Goal: Transaction & Acquisition: Purchase product/service

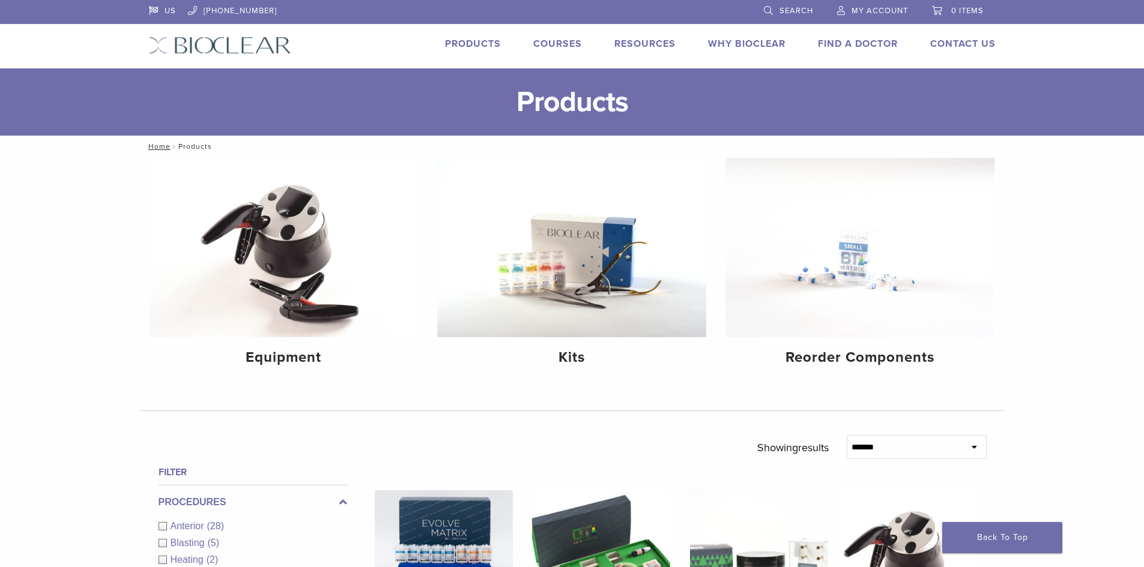
click at [476, 42] on link "Products" at bounding box center [473, 44] width 56 height 12
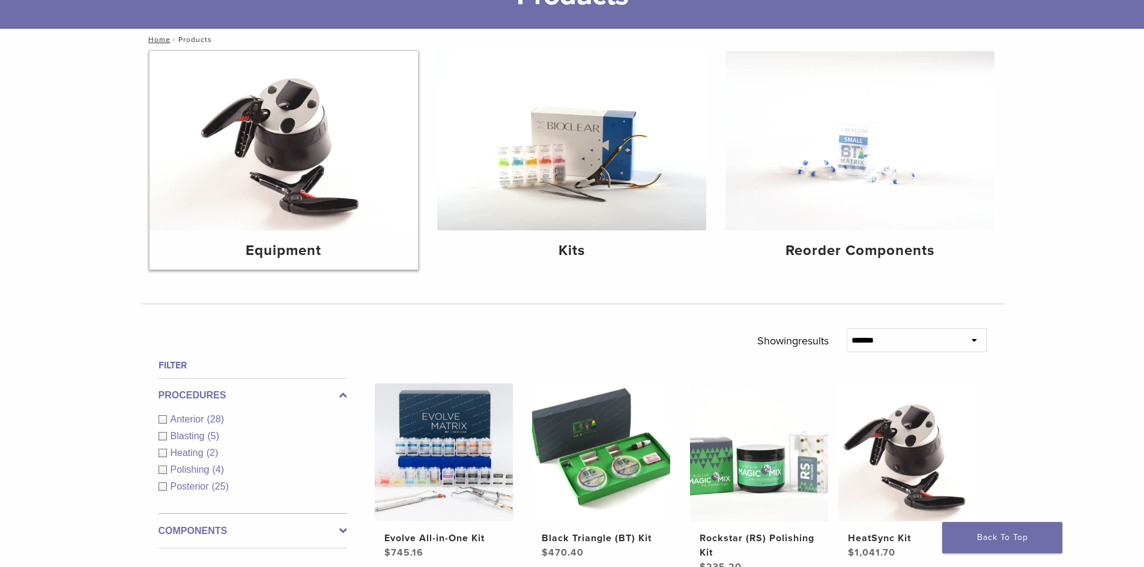
scroll to position [120, 0]
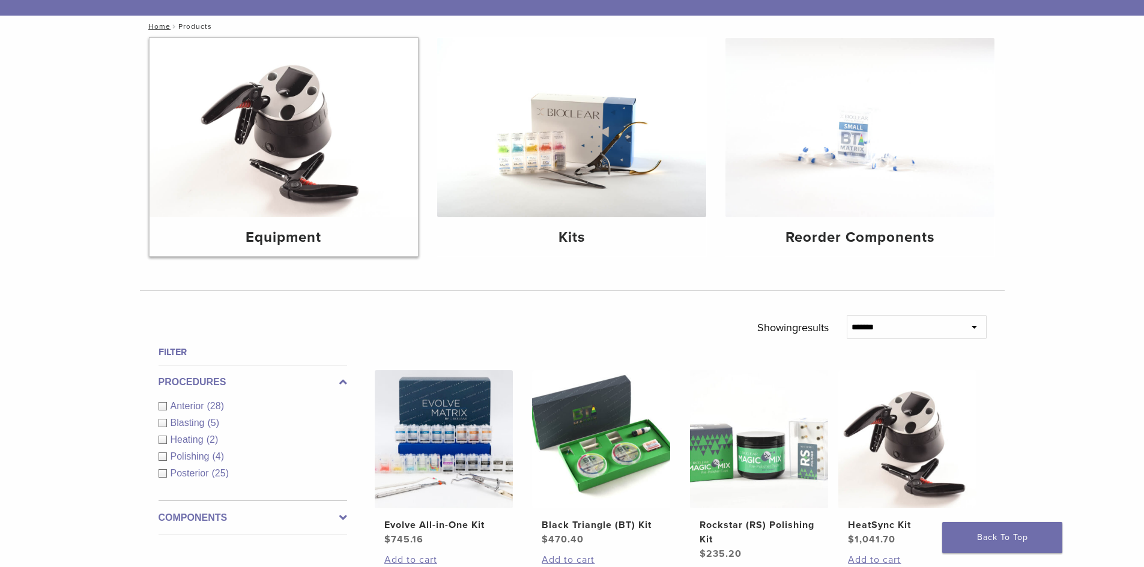
click at [276, 165] on img at bounding box center [283, 128] width 269 height 180
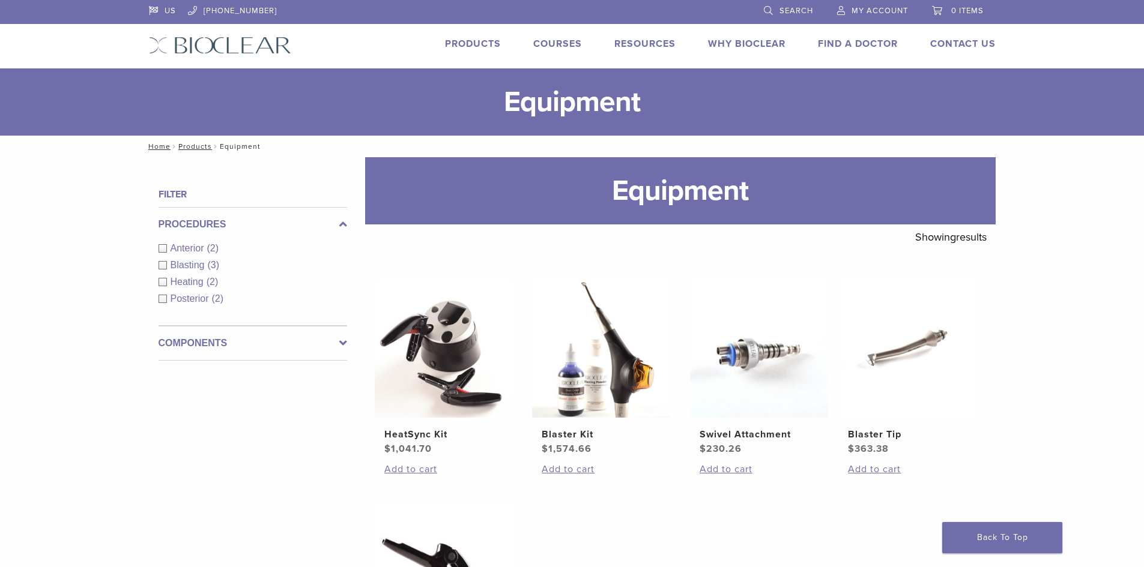
click at [788, 10] on span "Search" at bounding box center [796, 11] width 34 height 10
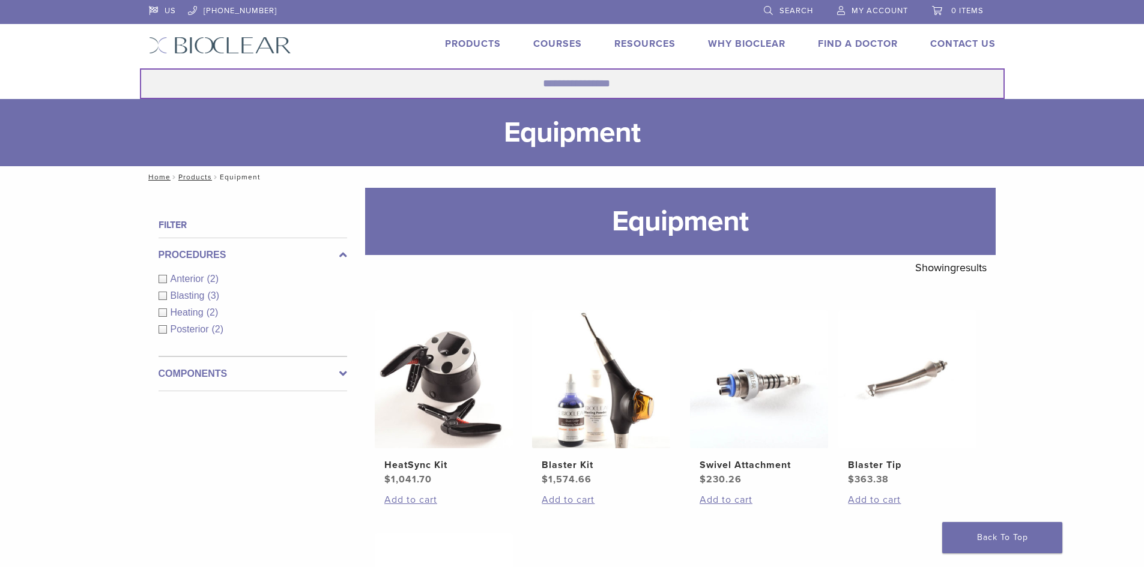
click at [561, 83] on input "Search for:" at bounding box center [572, 83] width 865 height 31
type input "******"
click at [139, 68] on button "Search" at bounding box center [139, 68] width 1 height 1
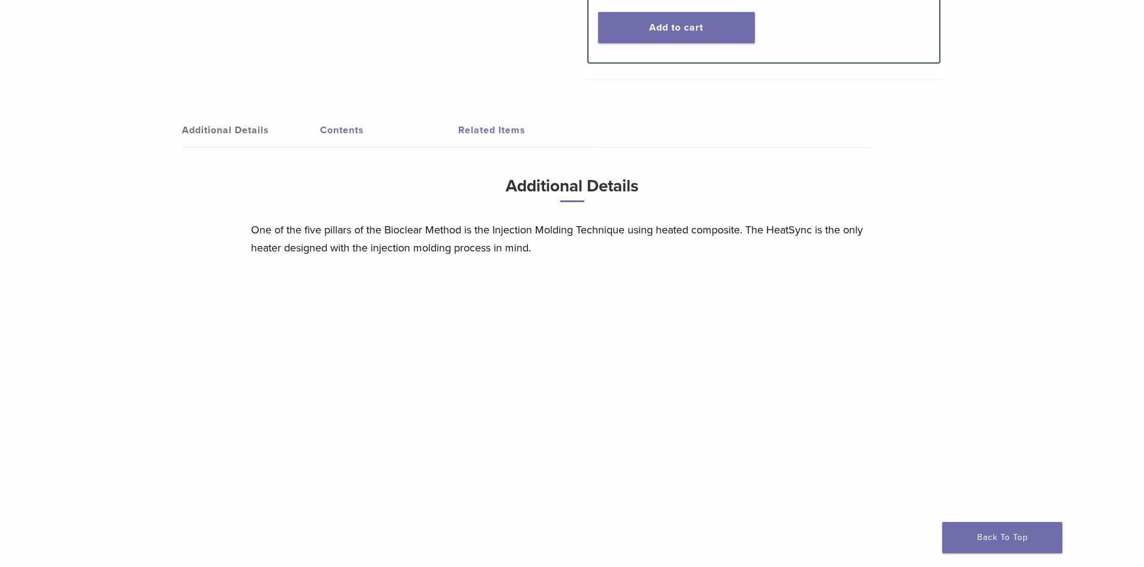
scroll to position [665, 0]
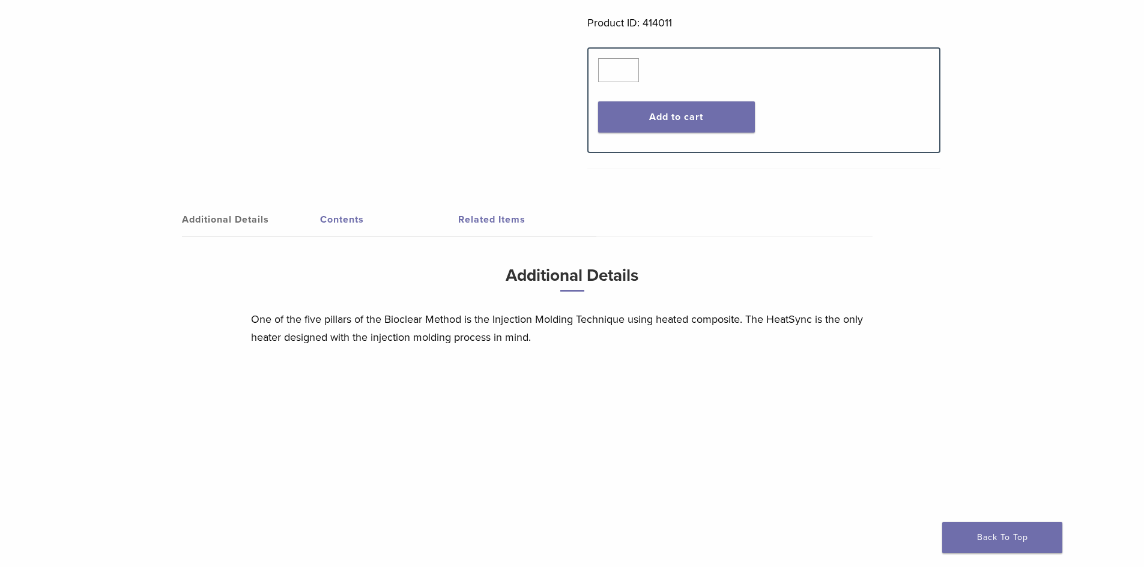
click at [336, 223] on link "Contents" at bounding box center [389, 220] width 138 height 34
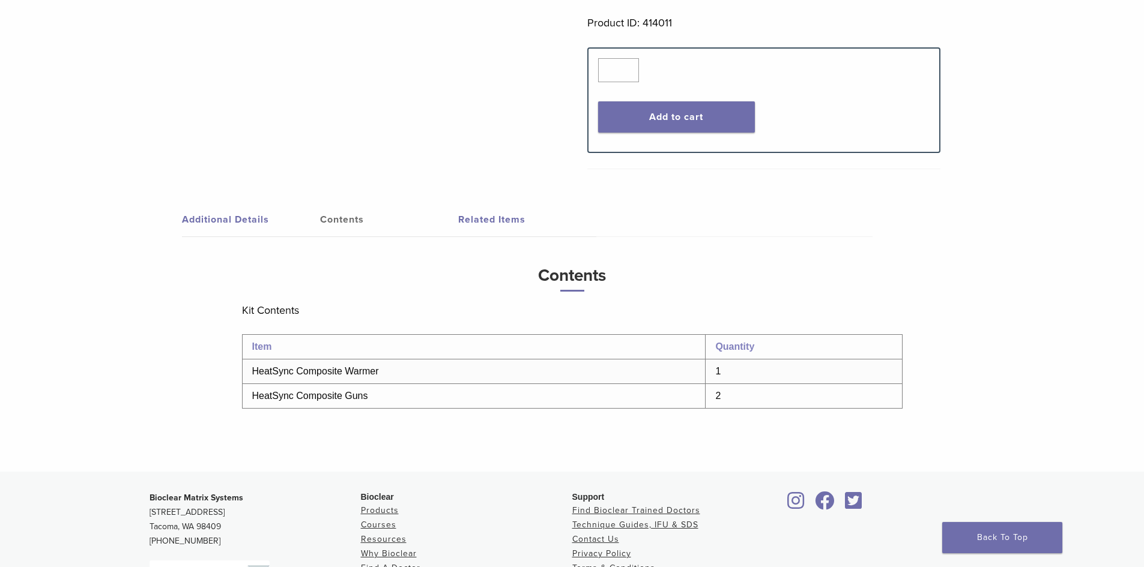
click at [451, 214] on link "Contents" at bounding box center [389, 220] width 138 height 34
click at [472, 219] on link "Related Items" at bounding box center [527, 220] width 138 height 34
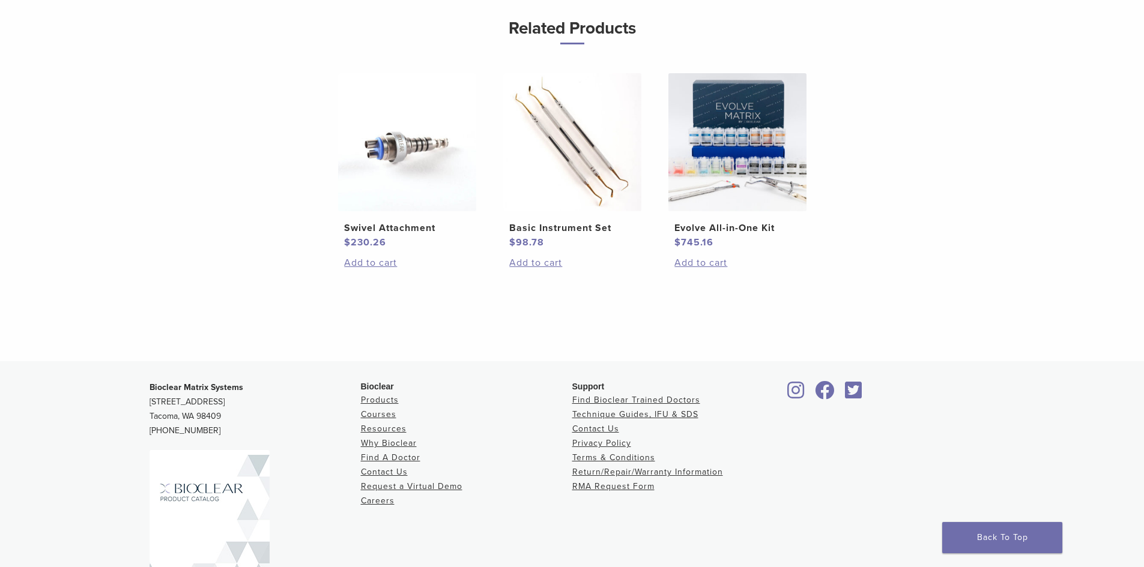
scroll to position [993, 0]
